Goal: Task Accomplishment & Management: Use online tool/utility

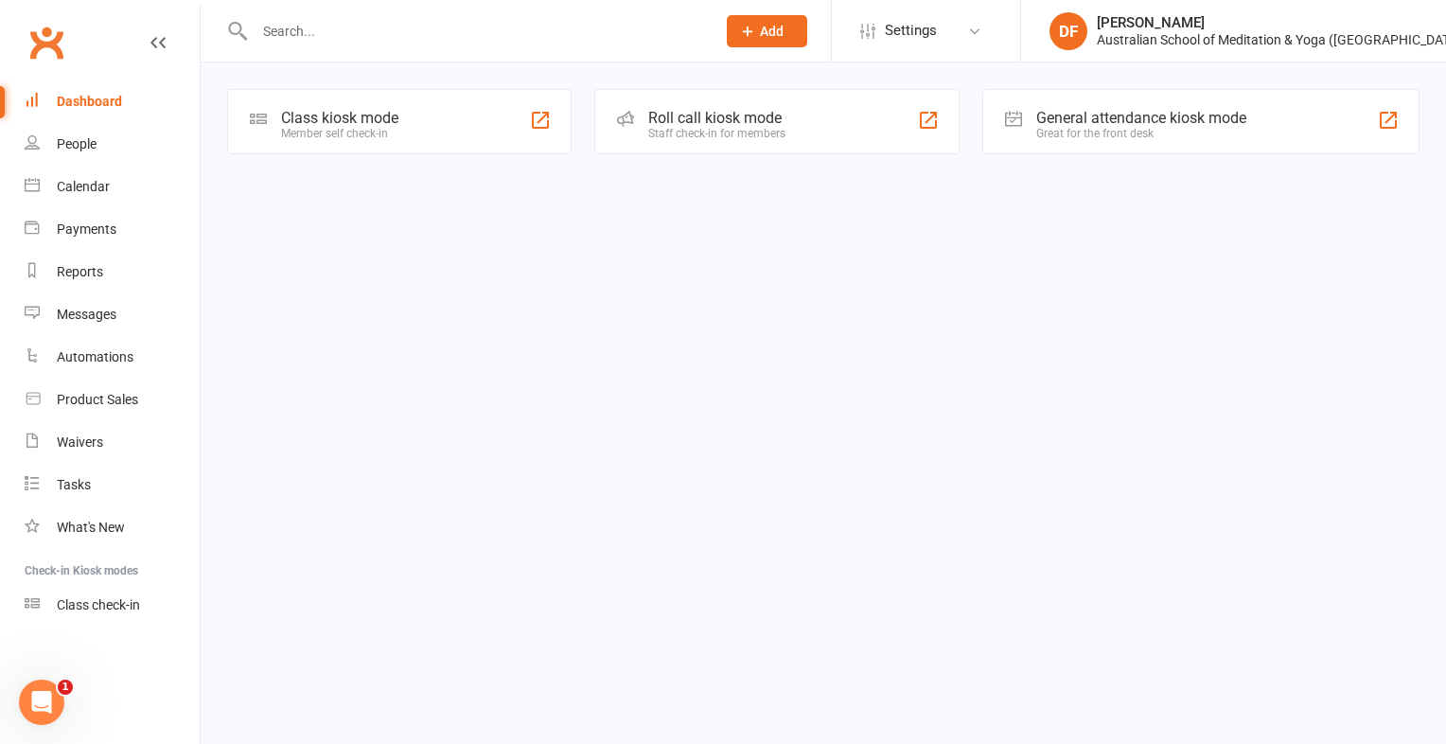
click at [356, 115] on div "Class kiosk mode" at bounding box center [339, 118] width 117 height 18
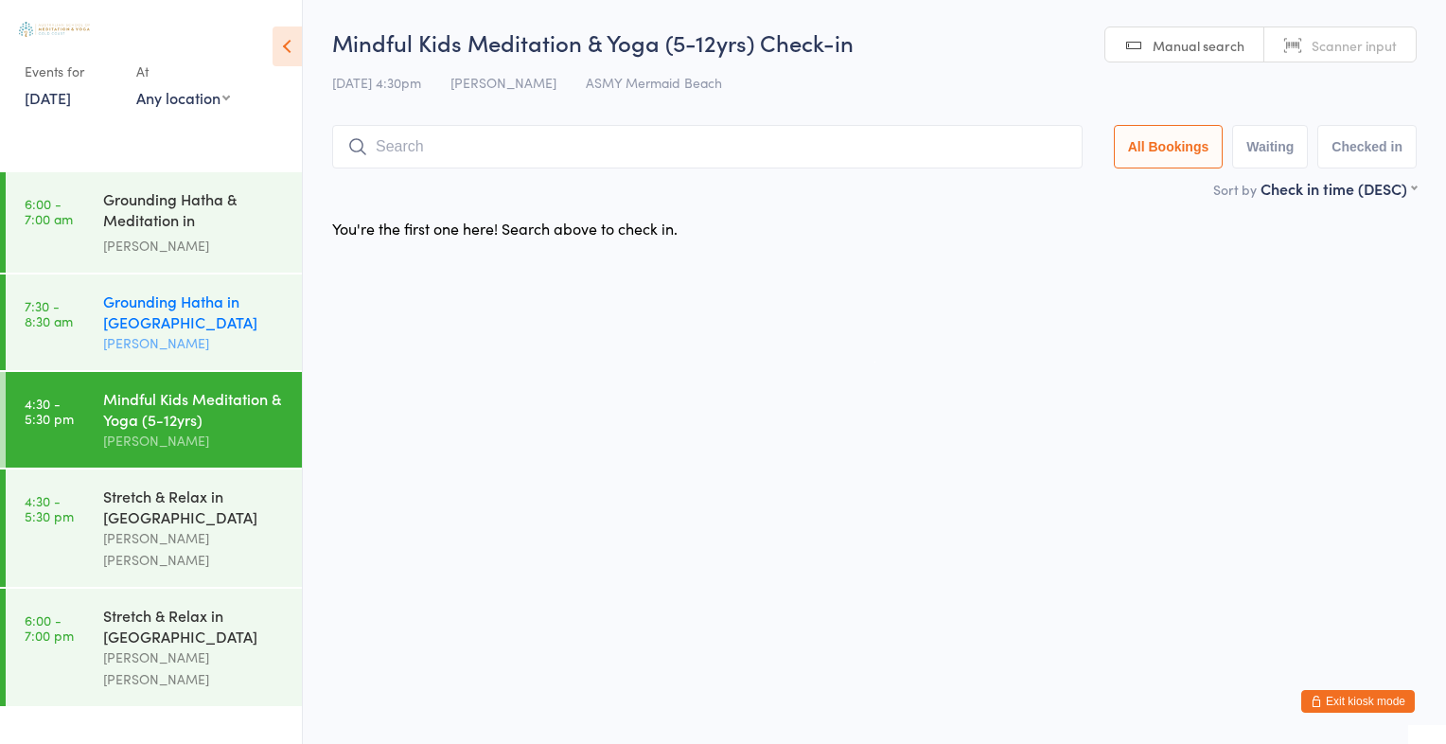
click at [177, 316] on div "Grounding Hatha in [GEOGRAPHIC_DATA]" at bounding box center [194, 312] width 183 height 42
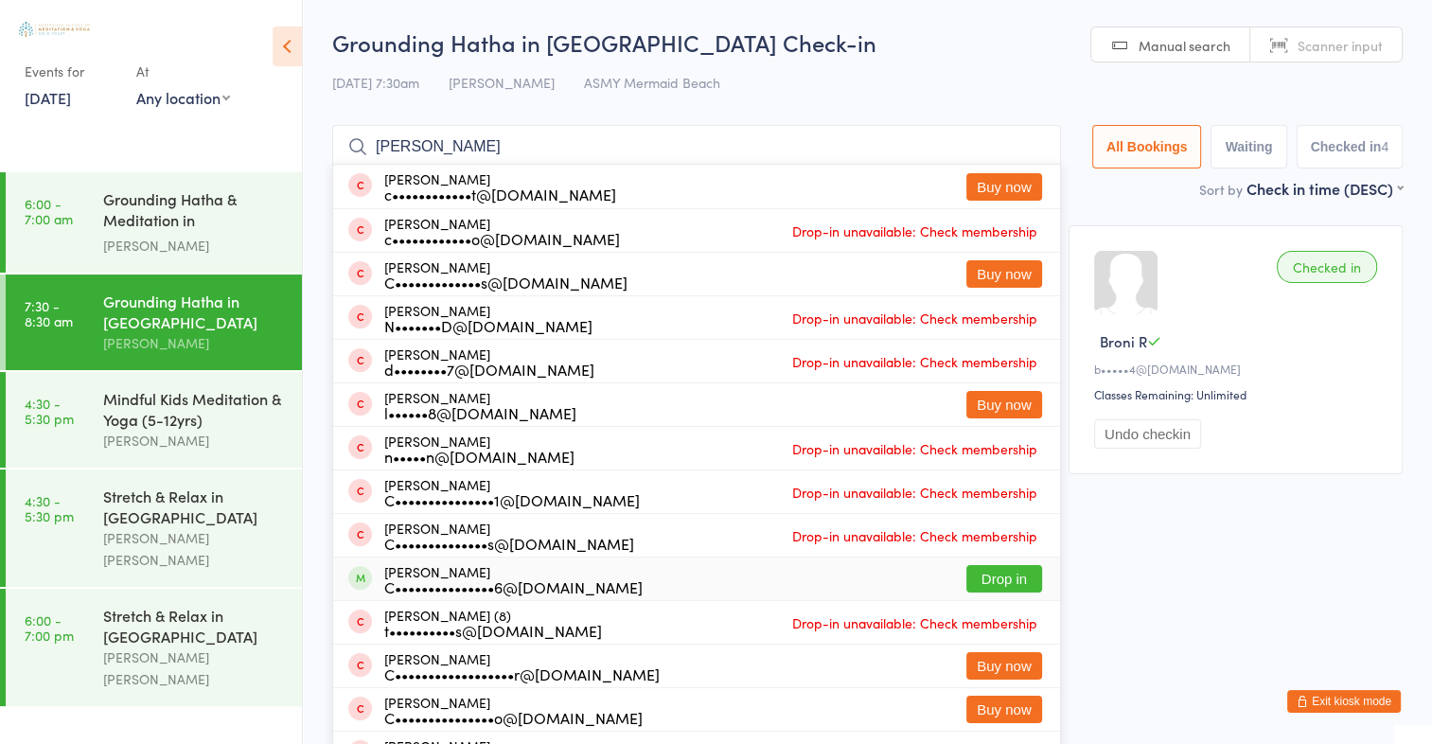
type input "[PERSON_NAME]"
click at [997, 571] on button "Drop in" at bounding box center [1004, 578] width 76 height 27
